Goal: Navigation & Orientation: Find specific page/section

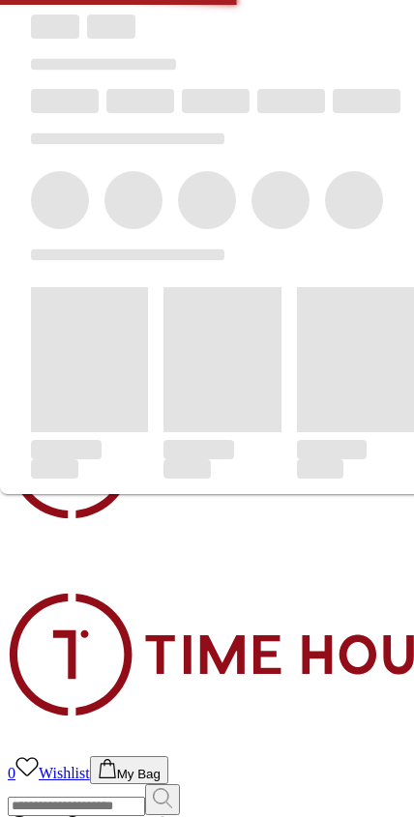
scroll to position [34, 0]
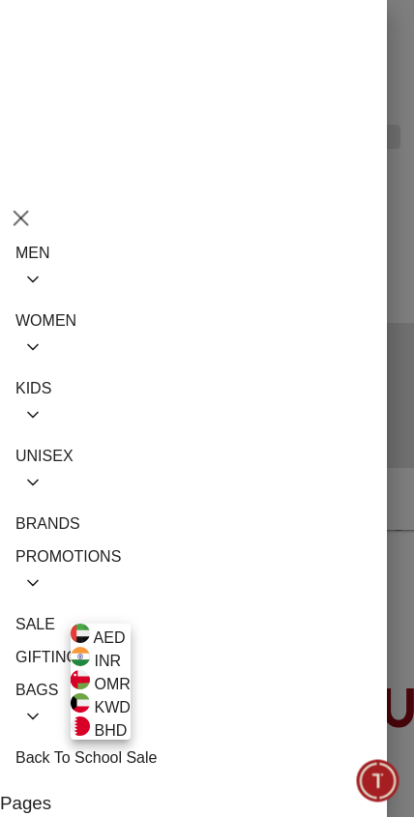
click at [130, 716] on div "KWD" at bounding box center [101, 704] width 60 height 23
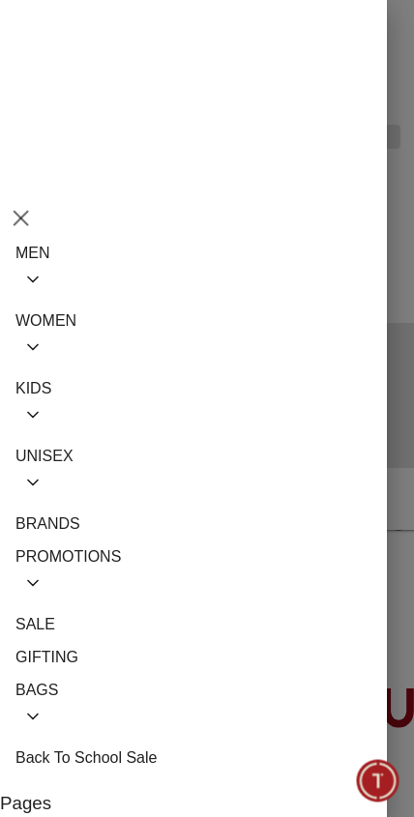
click at [40, 197] on button "Close Menu" at bounding box center [20, 217] width 40 height 40
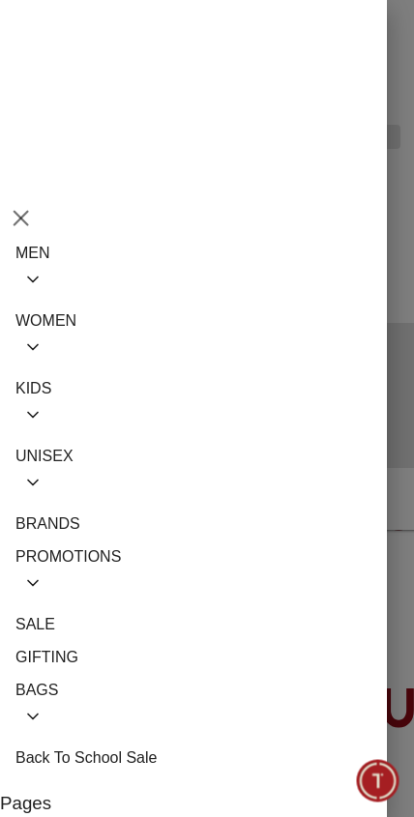
scroll to position [220, 0]
